Goal: Task Accomplishment & Management: Manage account settings

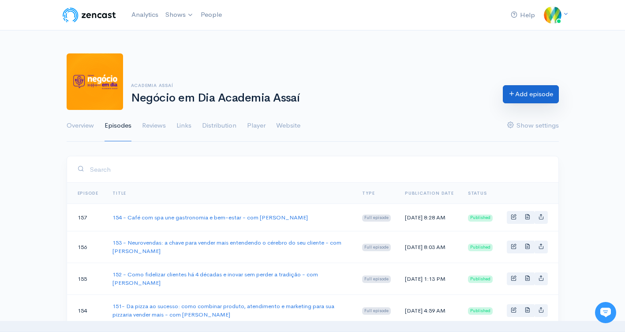
click at [544, 98] on link "Add episode" at bounding box center [531, 94] width 56 height 18
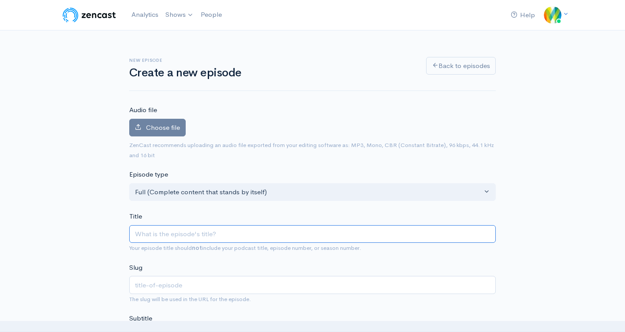
paste input "155 - Marketing e identidade de marca para afroempreendedores - com [PERSON_NAM…"
type input "155 - Marketing e identidade de marca para afroempreendedores - com [PERSON_NAM…"
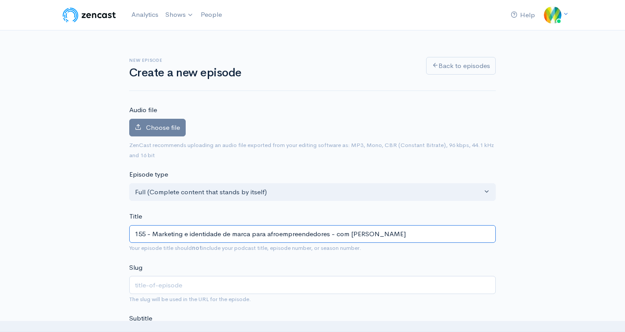
type input "155-marketing-e-identidade-de-marca-para-afroempreendedores-com-[PERSON_NAME]"
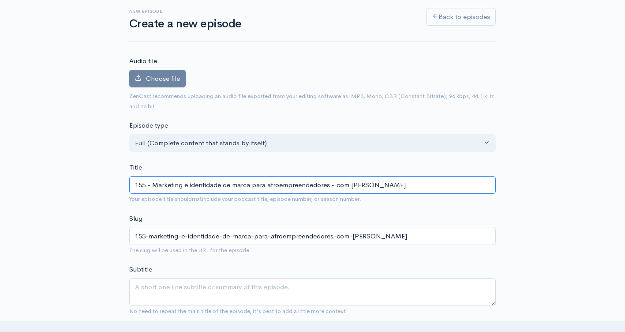
scroll to position [265, 0]
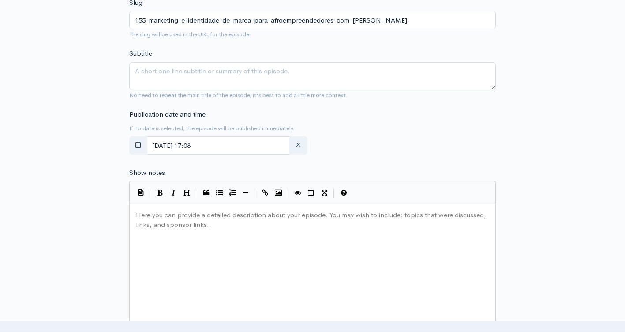
type input "155 - Marketing e identidade de marca para afroempreendedores - com [PERSON_NAM…"
click at [266, 148] on input "[DATE] 17:08" at bounding box center [218, 145] width 144 height 18
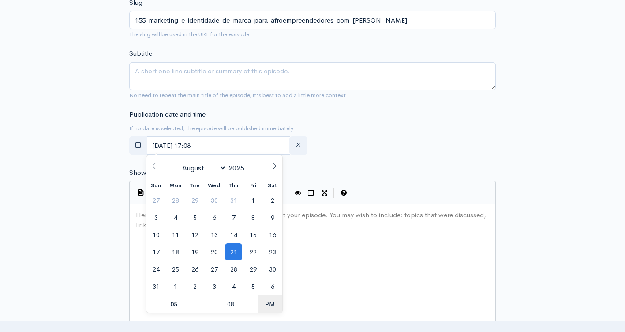
click at [268, 306] on span "PM" at bounding box center [270, 304] width 24 height 18
click at [197, 298] on span at bounding box center [197, 299] width 6 height 9
type input "[DATE] 06:08"
type input "06"
click at [197, 298] on span at bounding box center [197, 299] width 6 height 9
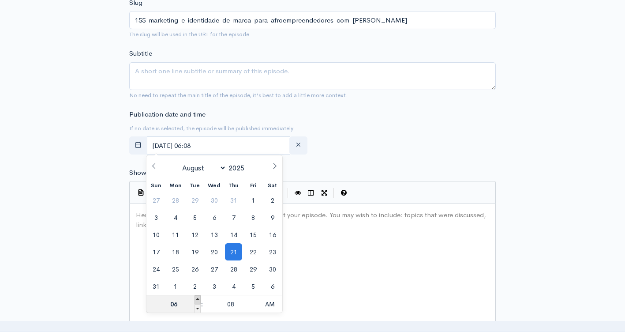
type input "August, 21 2025 07:08"
type input "07"
click at [197, 298] on span at bounding box center [197, 299] width 6 height 9
type input "[DATE] 08:08"
type input "08"
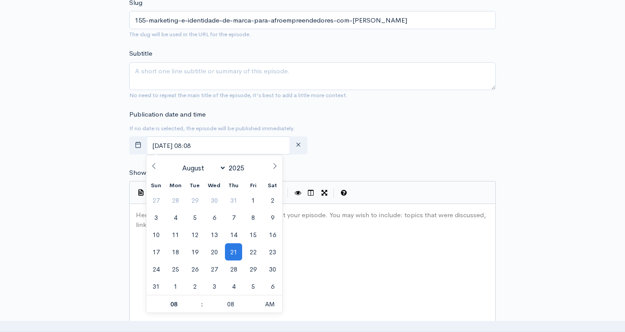
click at [333, 261] on div "Here you can provide a detailed description about your episode. You may wish to…" at bounding box center [323, 285] width 379 height 154
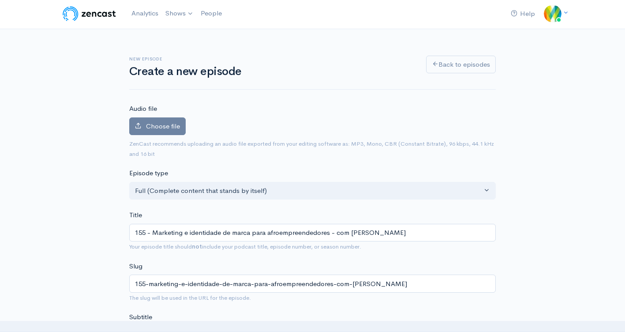
scroll to position [0, 0]
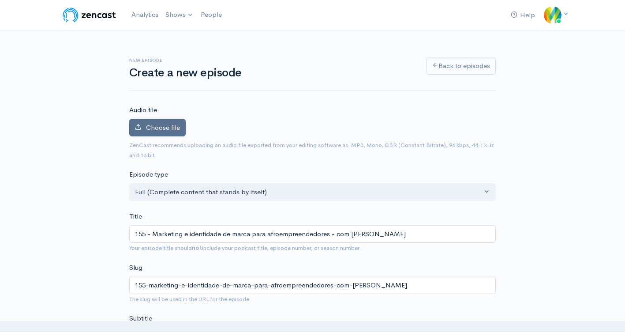
click at [151, 125] on span "Choose file" at bounding box center [163, 127] width 34 height 8
click at [0, 0] on input "Choose file" at bounding box center [0, 0] width 0 height 0
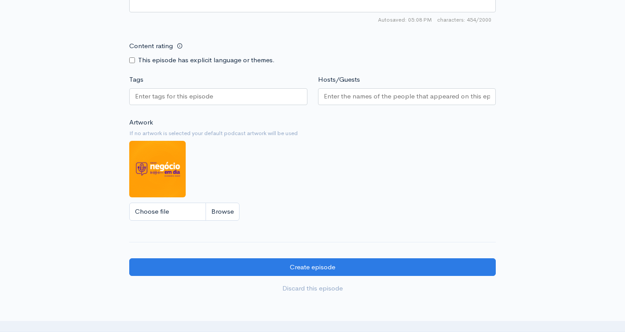
scroll to position [661, 0]
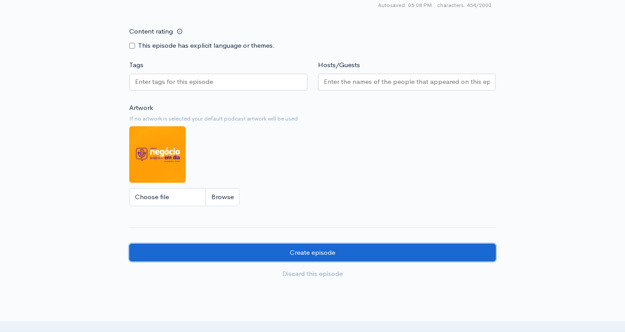
click at [334, 250] on input "Create episode" at bounding box center [312, 252] width 366 height 18
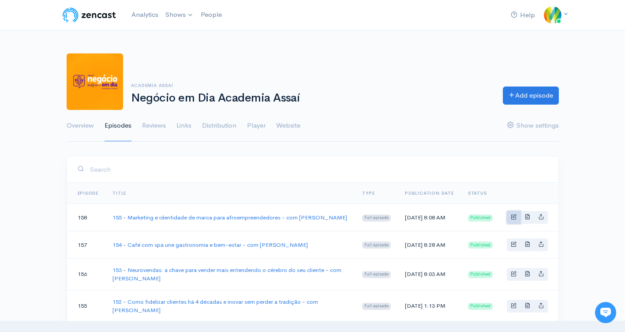
click at [514, 217] on span "Basic example" at bounding box center [514, 216] width 6 height 6
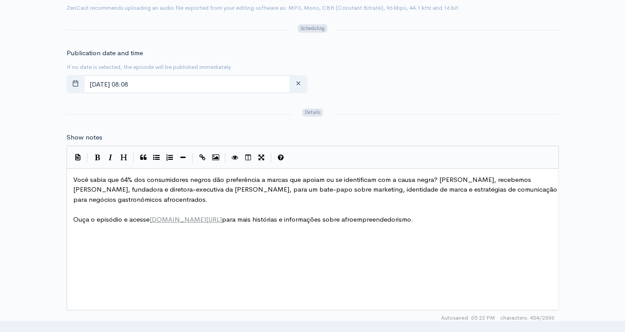
scroll to position [4, 0]
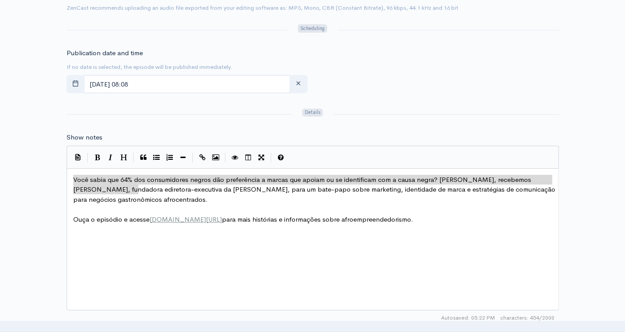
type textarea "Você sabia que 64% dos consumidores negros dão preferência a marcas que apoiam …"
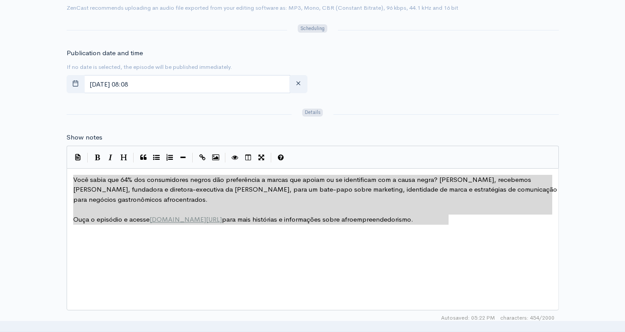
drag, startPoint x: 72, startPoint y: 177, endPoint x: 537, endPoint y: 239, distance: 468.8
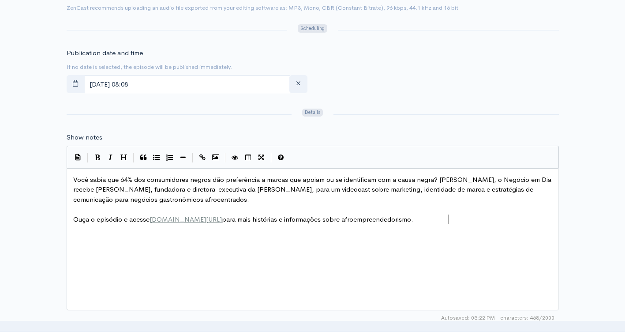
scroll to position [750, 0]
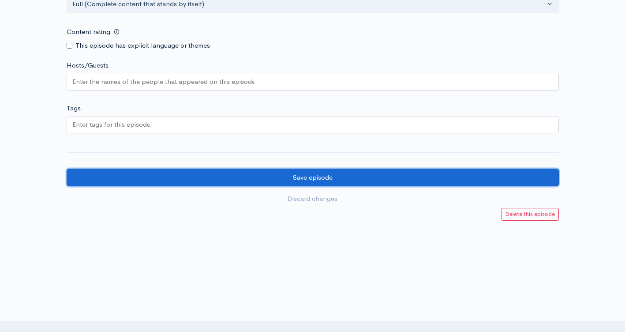
click at [310, 177] on input "Save episode" at bounding box center [313, 177] width 492 height 18
